Goal: Task Accomplishment & Management: Manage account settings

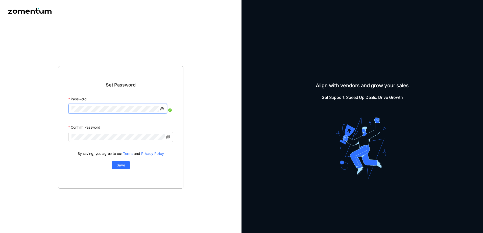
click at [162, 109] on icon "eye-invisible" at bounding box center [162, 109] width 4 height 4
click at [60, 106] on div "Set Password Password Confirm Password By saving, you agree to our Terms and Pr…" at bounding box center [120, 127] width 125 height 123
click at [118, 166] on span "Save" at bounding box center [121, 166] width 8 height 6
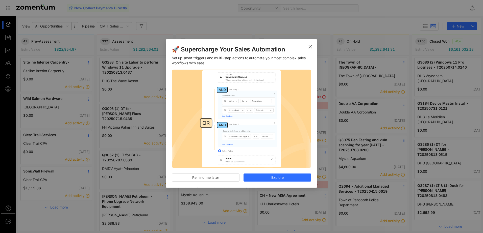
click at [315, 47] on span "Close" at bounding box center [310, 46] width 14 height 14
